Goal: Task Accomplishment & Management: Use online tool/utility

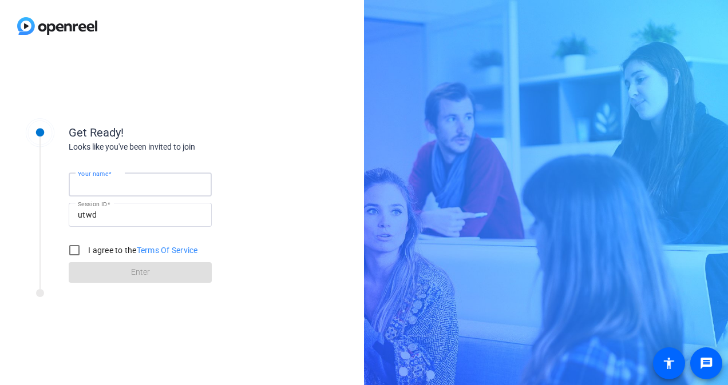
click at [135, 182] on input "Your name" at bounding box center [140, 185] width 125 height 14
type input "[PERSON_NAME]"
click at [78, 247] on input "I agree to the Terms Of Service" at bounding box center [74, 250] width 23 height 23
checkbox input "true"
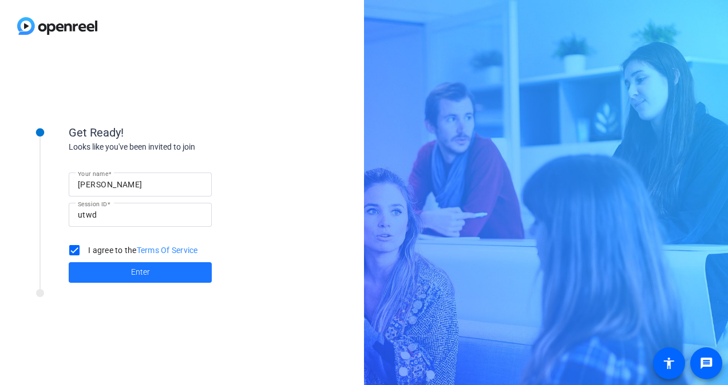
click at [102, 269] on span at bounding box center [140, 272] width 143 height 27
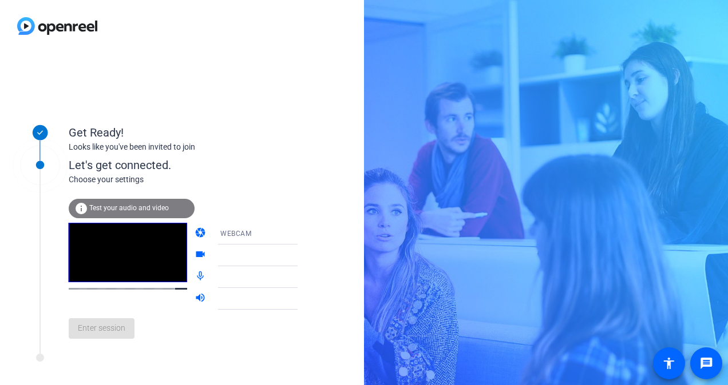
click at [306, 233] on icon at bounding box center [309, 234] width 6 height 3
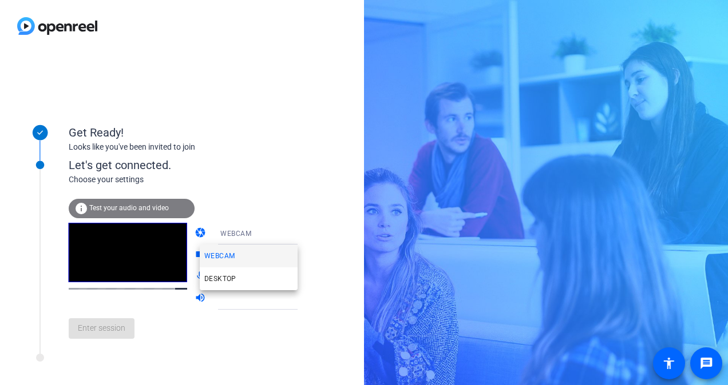
click at [271, 188] on div at bounding box center [364, 192] width 728 height 385
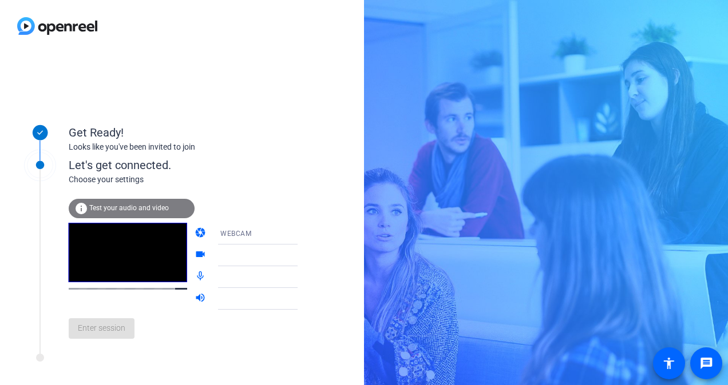
click at [160, 213] on div "info Test your audio and video" at bounding box center [132, 208] width 126 height 19
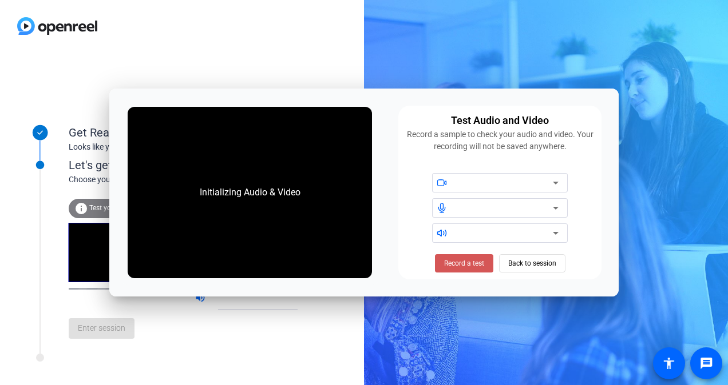
click at [477, 265] on span "Record a test" at bounding box center [464, 264] width 40 height 10
click at [363, 336] on div "Get Ready! Looks like you've been invited to join Let's get connected. Choose y…" at bounding box center [182, 218] width 364 height 333
click at [532, 263] on div "Stop Testing (6s) Back to session" at bounding box center [499, 264] width 142 height 18
click at [544, 75] on div "Get Ready! Looks like you've been invited to join Let's get connected. Choose y…" at bounding box center [364, 192] width 728 height 385
click at [542, 268] on div "Stop Testing (6s) Back to session" at bounding box center [499, 264] width 142 height 18
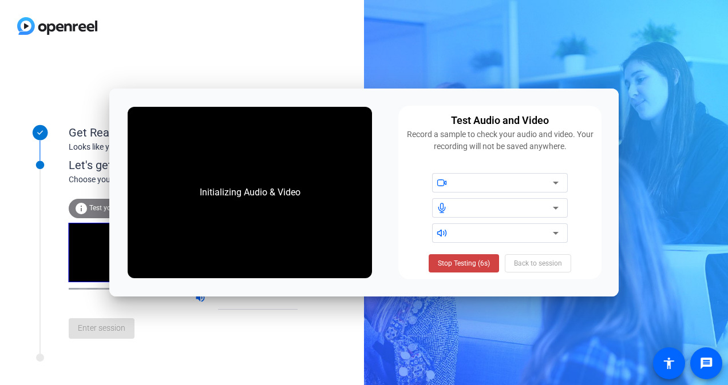
click at [311, 340] on div "Get Ready! Looks like you've been invited to join Let's get connected. Choose y…" at bounding box center [182, 218] width 364 height 333
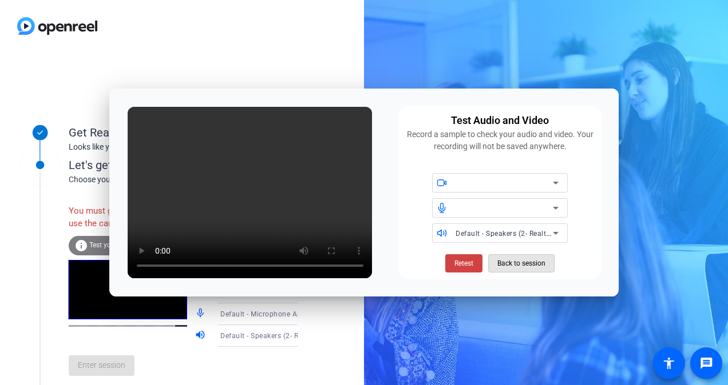
click at [543, 265] on span "Back to session" at bounding box center [521, 264] width 48 height 22
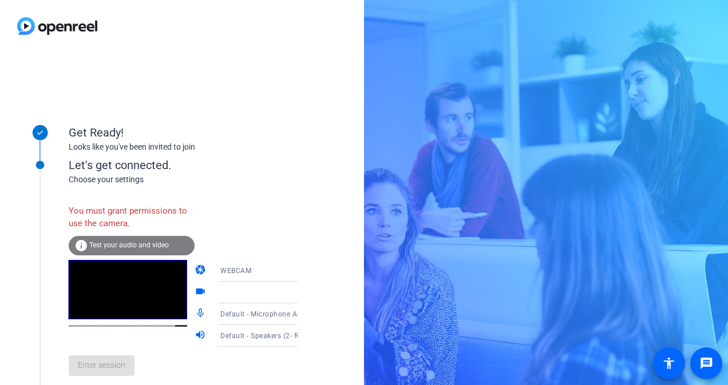
click at [302, 291] on icon at bounding box center [309, 293] width 14 height 14
click at [163, 243] on span "Test your audio and video" at bounding box center [128, 245] width 79 height 8
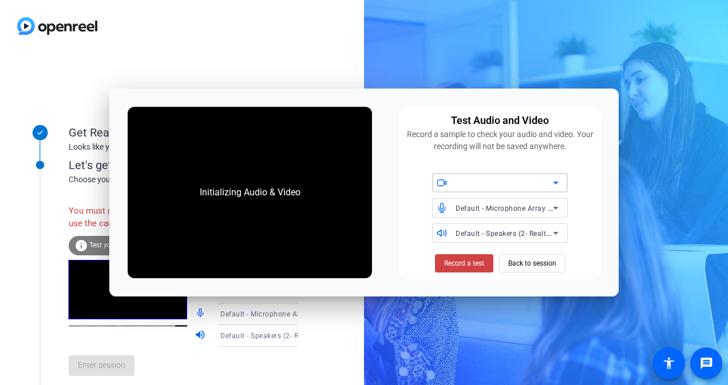
click at [560, 184] on icon at bounding box center [555, 183] width 14 height 14
click at [556, 182] on icon at bounding box center [555, 183] width 6 height 3
click at [471, 264] on span "Record a test" at bounding box center [464, 264] width 40 height 10
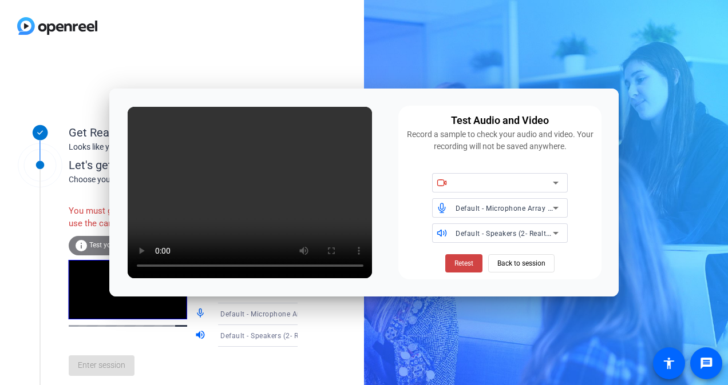
click at [558, 181] on icon at bounding box center [555, 183] width 14 height 14
click at [504, 264] on span "Back to session" at bounding box center [521, 264] width 48 height 22
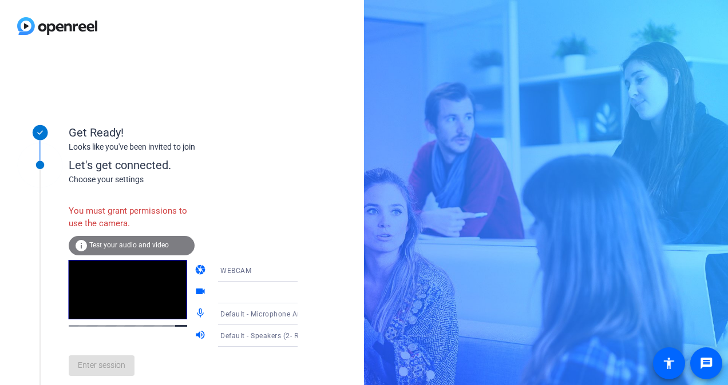
click at [111, 373] on div "Enter session" at bounding box center [195, 366] width 252 height 38
drag, startPoint x: 72, startPoint y: 210, endPoint x: 124, endPoint y: 217, distance: 51.9
click at [124, 217] on div "You must grant permissions to use the camera." at bounding box center [132, 217] width 126 height 37
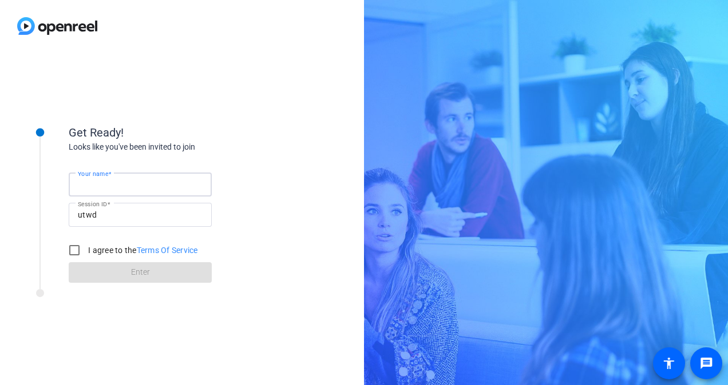
click at [143, 183] on input "Your name" at bounding box center [140, 185] width 125 height 14
type input "[PERSON_NAME]"
click at [71, 248] on input "I agree to the Terms Of Service" at bounding box center [74, 250] width 23 height 23
checkbox input "true"
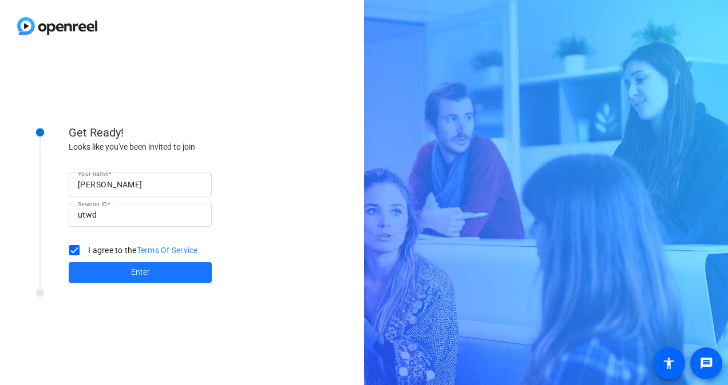
click at [114, 271] on span at bounding box center [140, 272] width 143 height 27
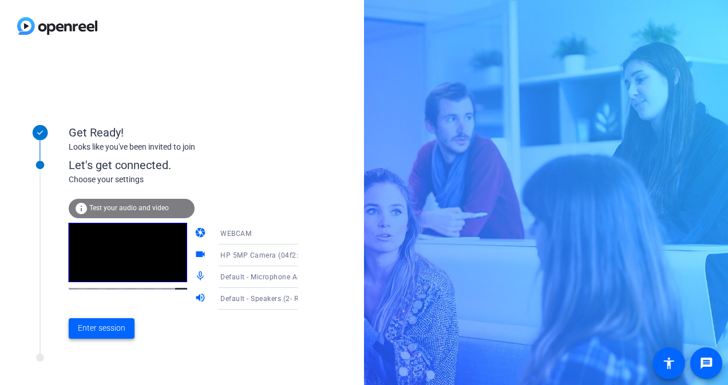
click at [99, 323] on span "Enter session" at bounding box center [101, 329] width 47 height 12
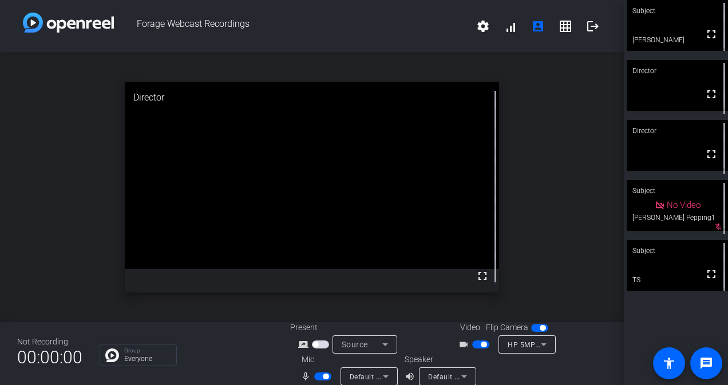
click at [480, 342] on span "button" at bounding box center [483, 345] width 6 height 6
click at [476, 344] on span "button" at bounding box center [480, 345] width 17 height 8
click at [318, 344] on span "button" at bounding box center [320, 345] width 17 height 8
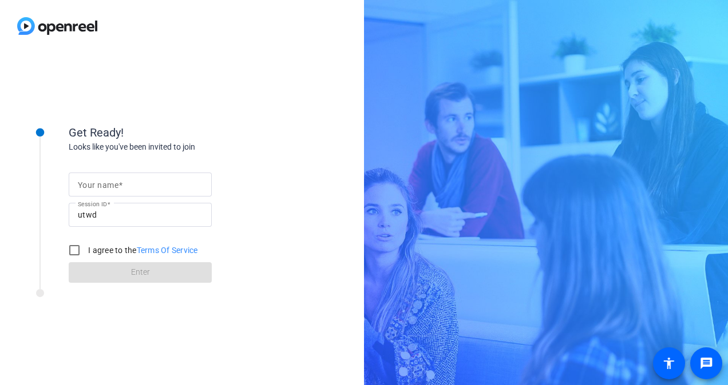
click at [198, 179] on input "Your name" at bounding box center [140, 185] width 125 height 14
type input "[PERSON_NAME]"
click at [72, 249] on input "I agree to the Terms Of Service" at bounding box center [74, 250] width 23 height 23
checkbox input "true"
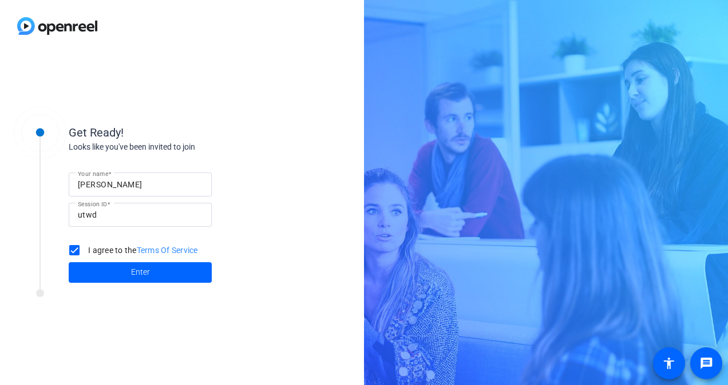
click at [117, 274] on span at bounding box center [140, 272] width 143 height 27
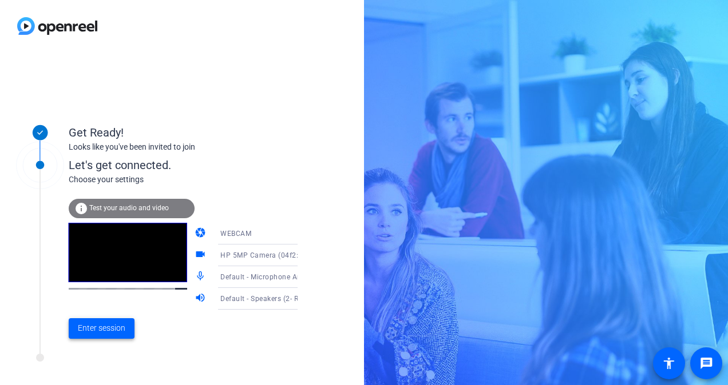
click at [109, 327] on span "Enter session" at bounding box center [101, 329] width 47 height 12
